Goal: Task Accomplishment & Management: Use online tool/utility

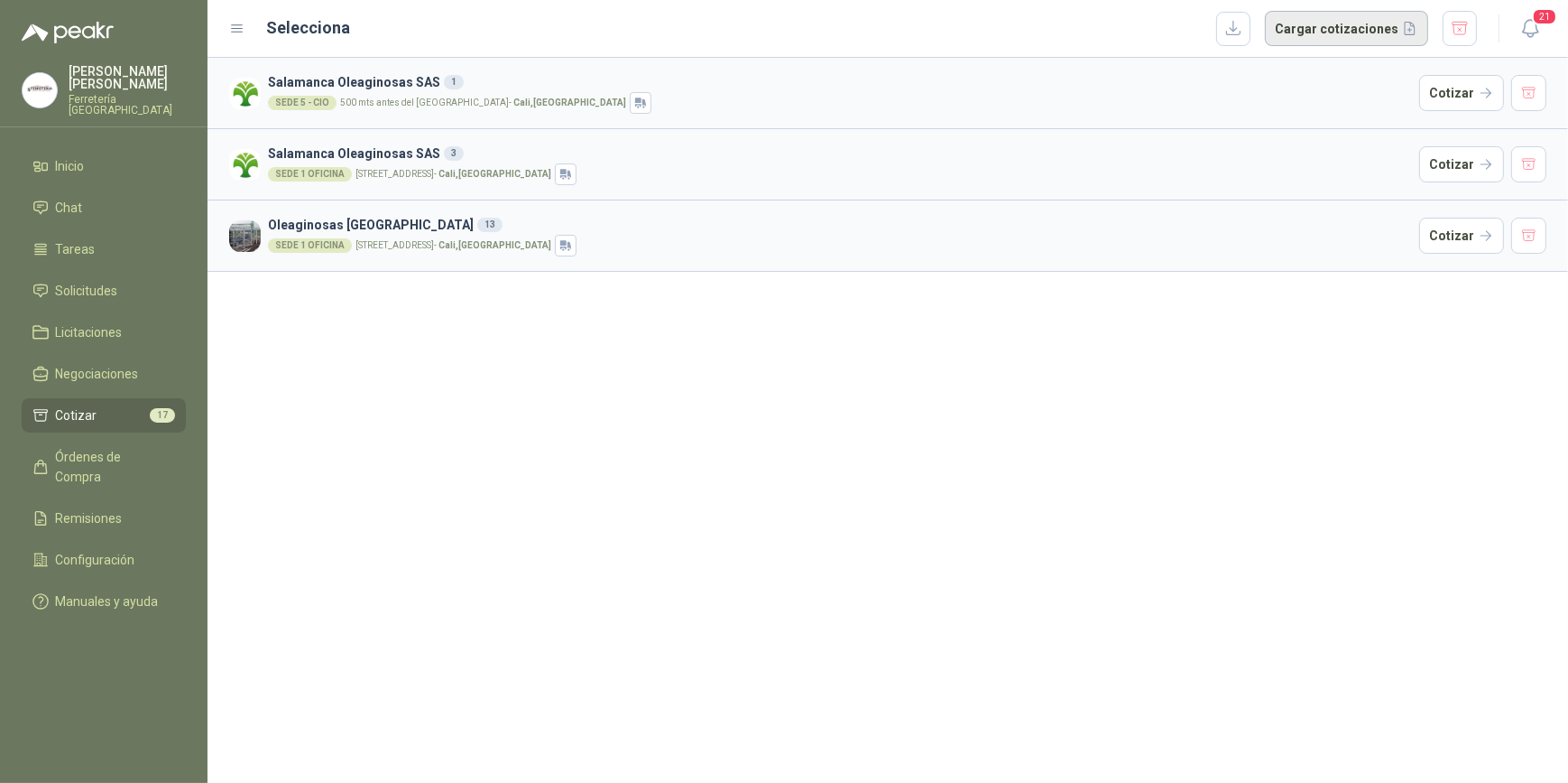
click at [1334, 26] on button "Cargar cotizaciones" at bounding box center [1347, 29] width 163 height 36
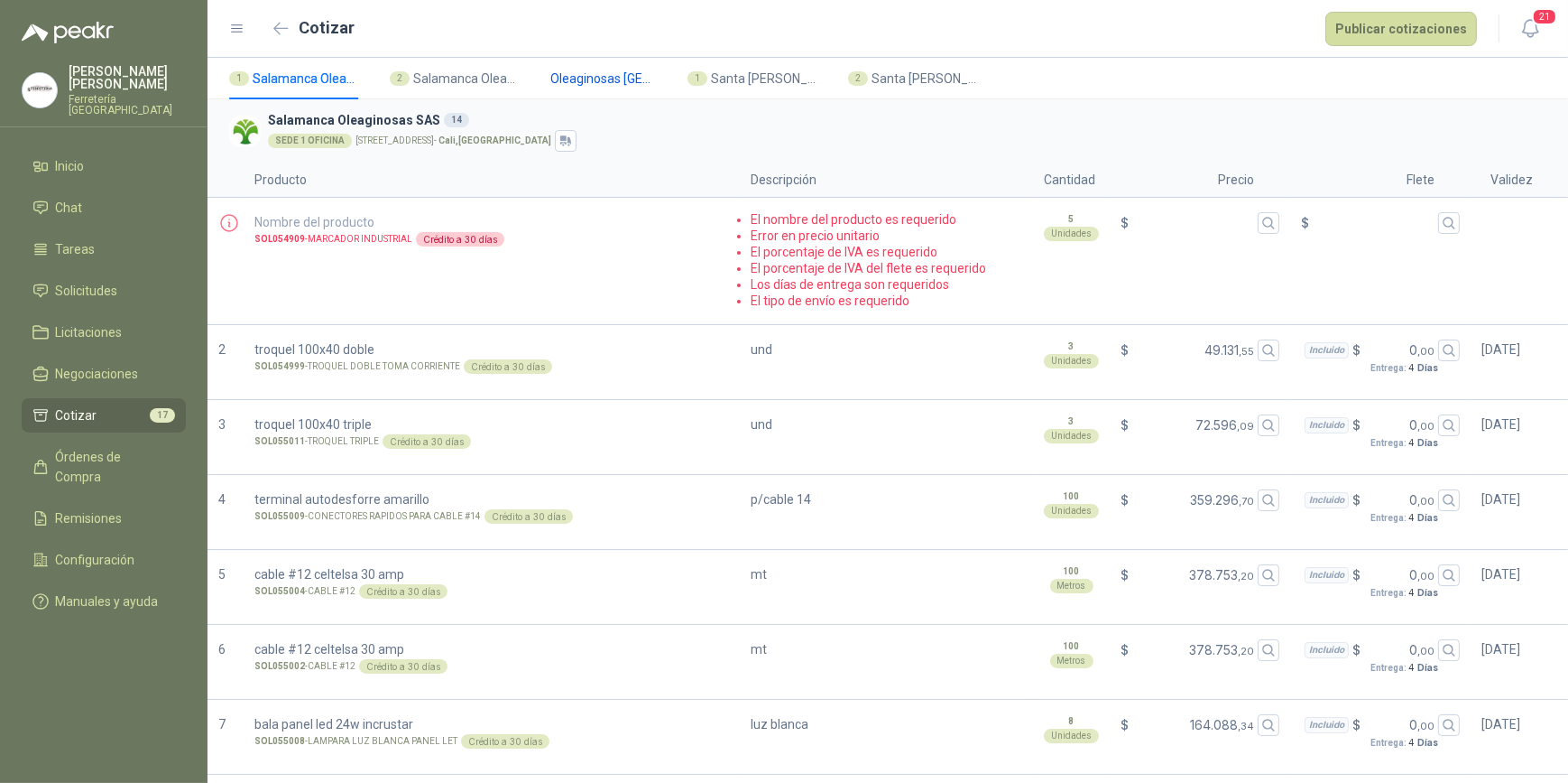
click at [596, 78] on span "Oleaginosas [GEOGRAPHIC_DATA]" at bounding box center [604, 78] width 108 height 20
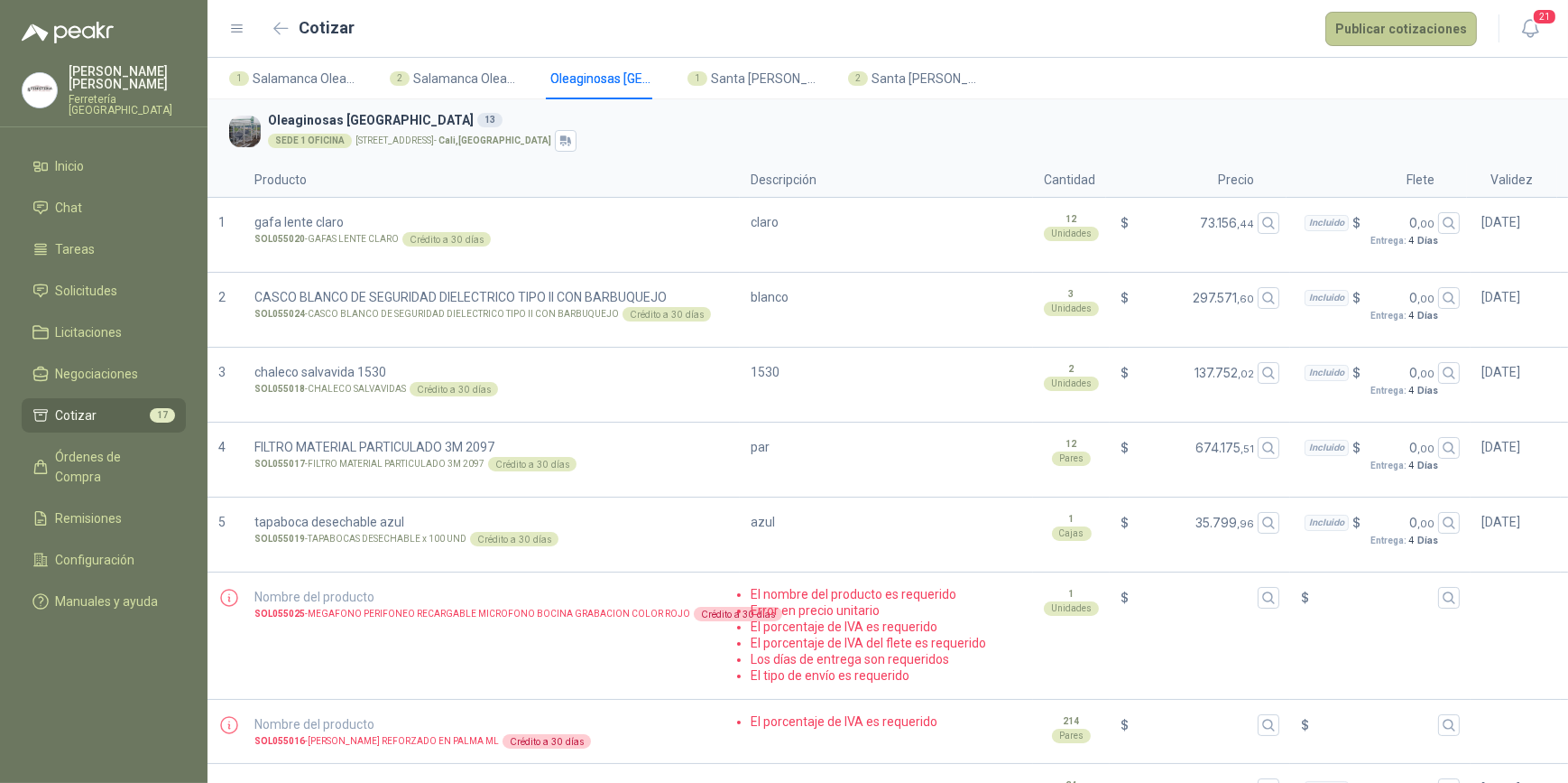
click at [1379, 35] on button "Publicar cotizaciones" at bounding box center [1401, 29] width 151 height 35
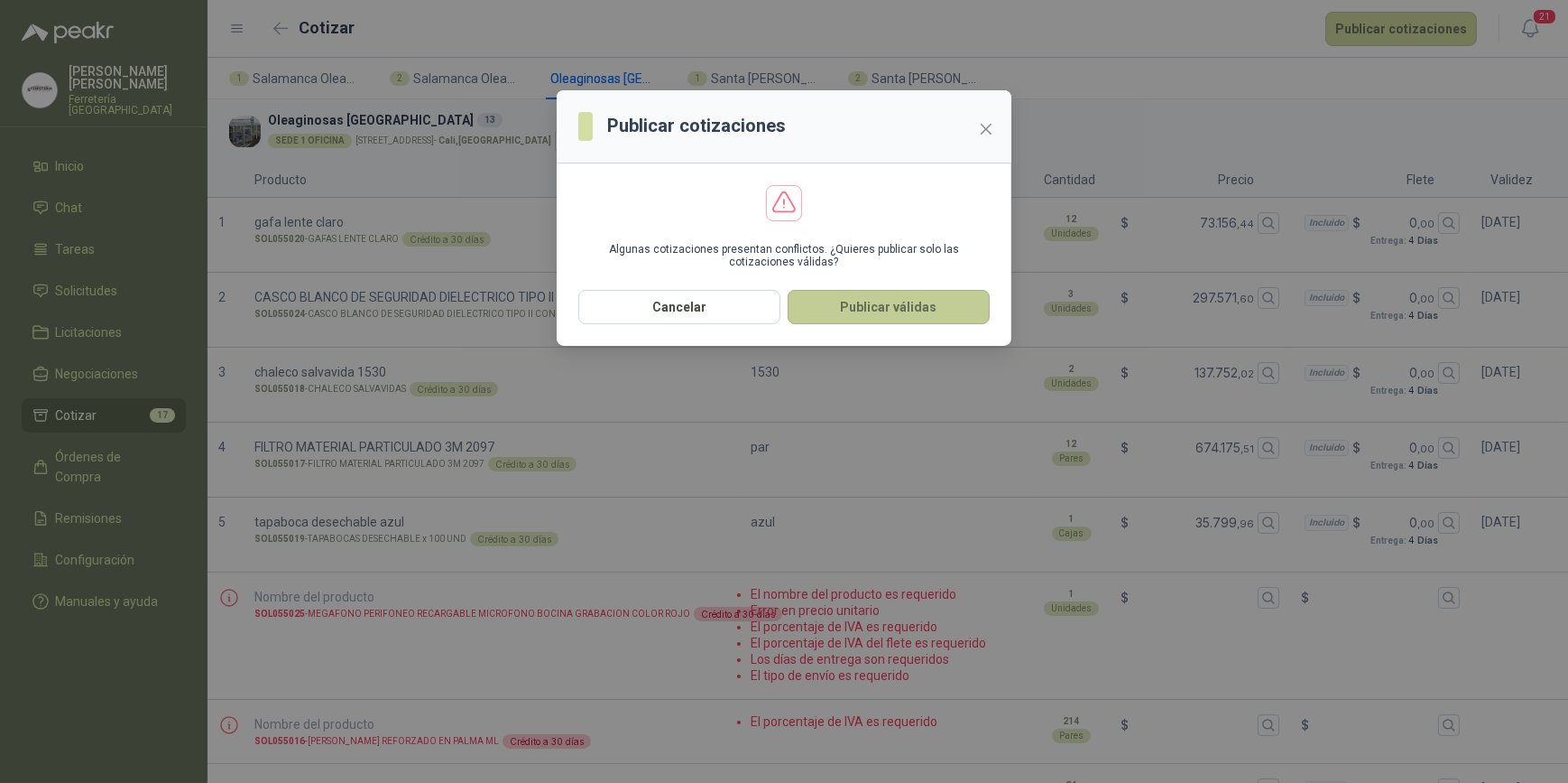
click at [890, 304] on button "Publicar válidas" at bounding box center [888, 306] width 202 height 35
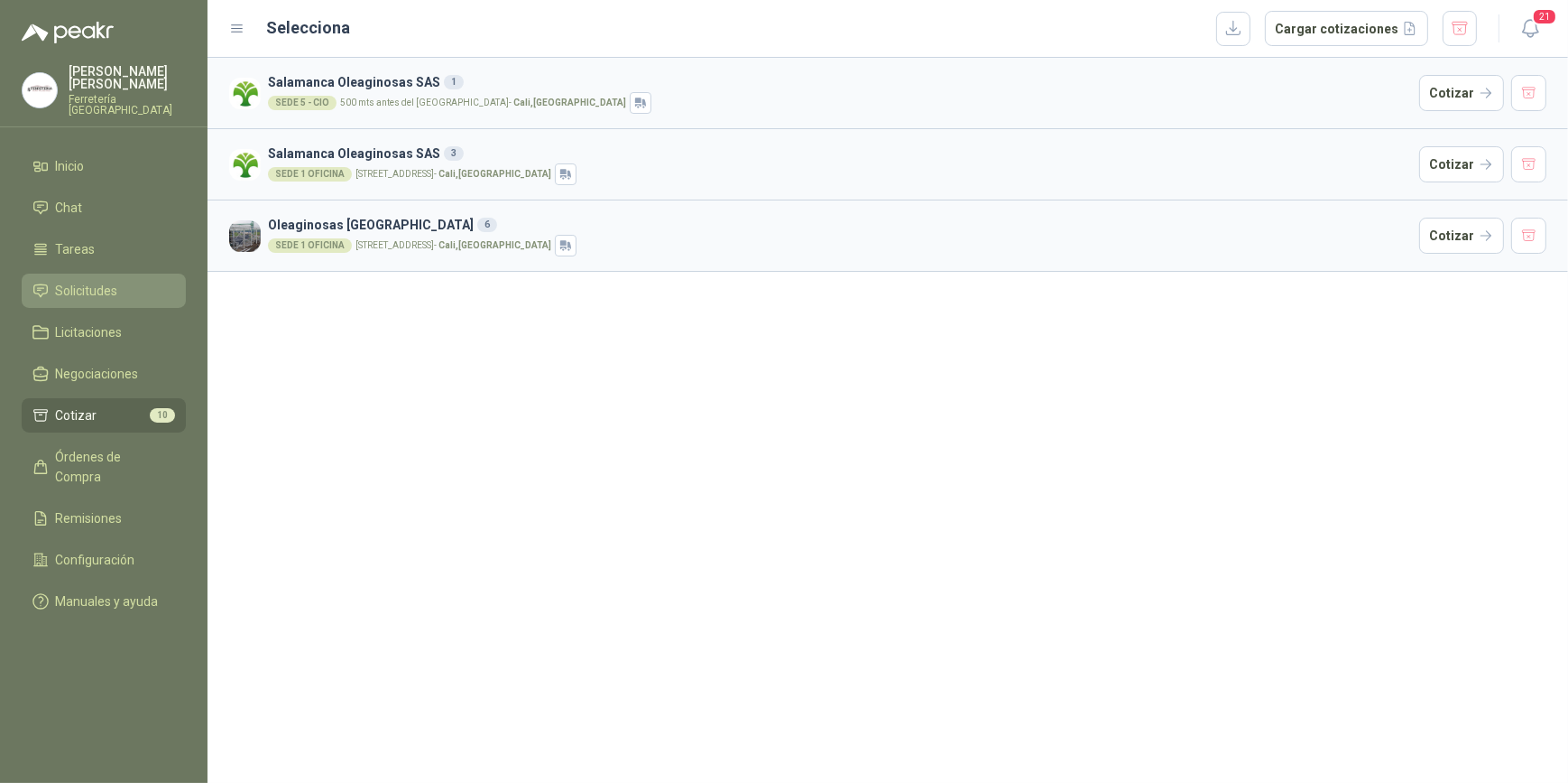
click at [100, 292] on span "Solicitudes" at bounding box center [87, 290] width 63 height 20
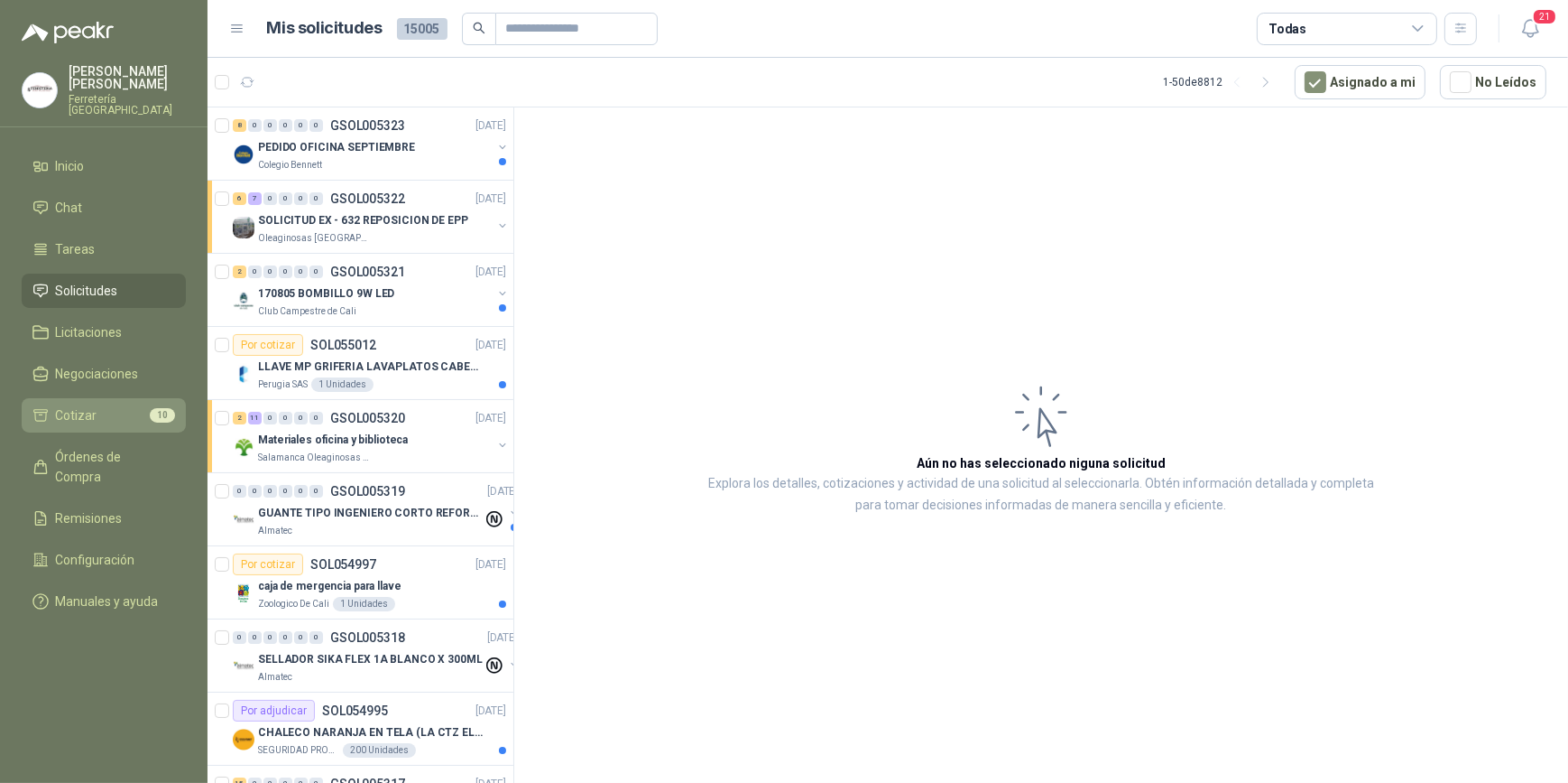
click at [100, 414] on li "Cotizar 10" at bounding box center [104, 415] width 143 height 20
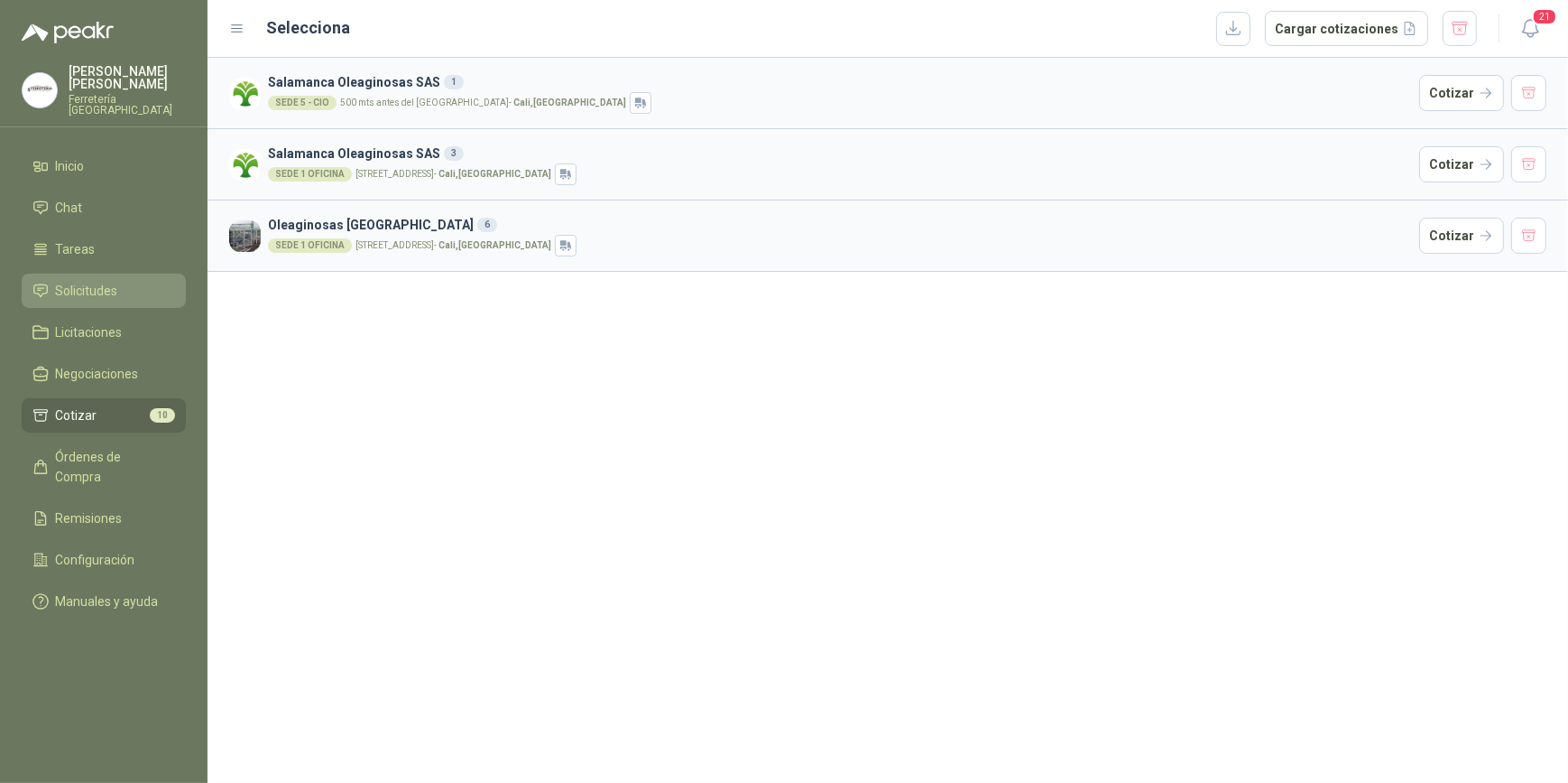
click at [92, 296] on span "Solicitudes" at bounding box center [87, 290] width 63 height 20
